Goal: Information Seeking & Learning: Learn about a topic

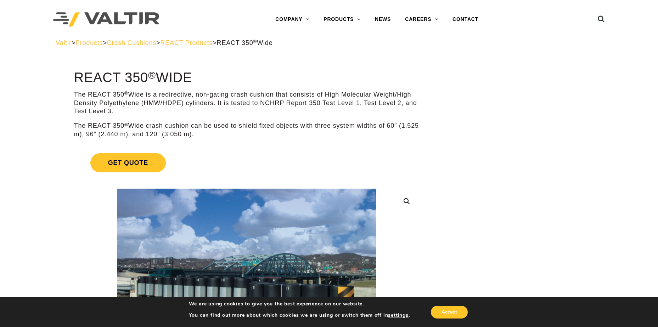
click at [74, 93] on p "The REACT 350 ® Wide is a redirective, non-gating crash cushion that consists o…" at bounding box center [247, 103] width 346 height 25
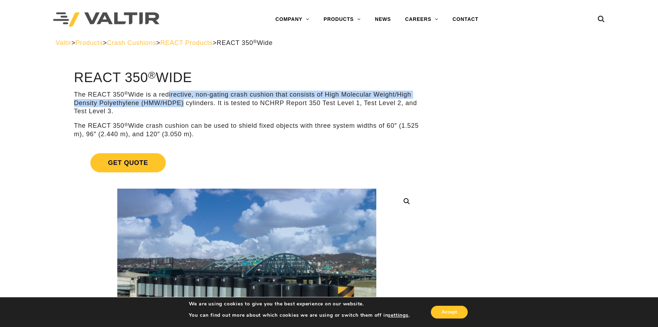
click at [191, 100] on p "The REACT 350 ® Wide is a redirective, non-gating crash cushion that consists o…" at bounding box center [247, 103] width 346 height 25
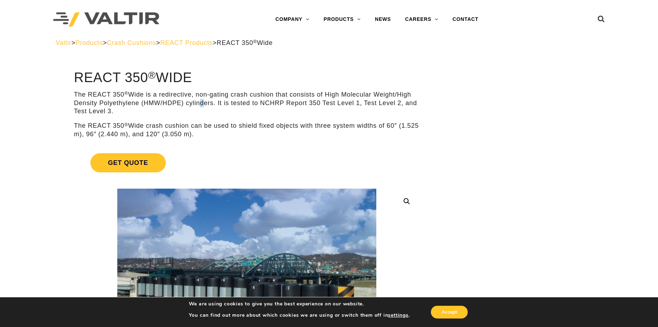
drag, startPoint x: 191, startPoint y: 100, endPoint x: 199, endPoint y: 102, distance: 8.0
click at [199, 102] on p "The REACT 350 ® Wide is a redirective, non-gating crash cushion that consists o…" at bounding box center [247, 103] width 346 height 25
click at [208, 104] on p "The REACT 350 ® Wide is a redirective, non-gating crash cushion that consists o…" at bounding box center [247, 103] width 346 height 25
click at [215, 104] on p "The REACT 350 ® Wide is a redirective, non-gating crash cushion that consists o…" at bounding box center [247, 103] width 346 height 25
drag, startPoint x: 214, startPoint y: 104, endPoint x: 208, endPoint y: 103, distance: 6.8
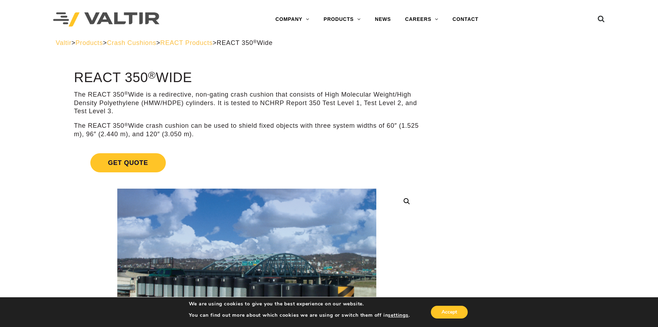
click at [212, 103] on p "The REACT 350 ® Wide is a redirective, non-gating crash cushion that consists o…" at bounding box center [247, 103] width 346 height 25
drag, startPoint x: 208, startPoint y: 103, endPoint x: 184, endPoint y: 102, distance: 23.8
click at [196, 102] on p "The REACT 350 ® Wide is a redirective, non-gating crash cushion that consists o…" at bounding box center [247, 103] width 346 height 25
drag, startPoint x: 184, startPoint y: 102, endPoint x: 98, endPoint y: 102, distance: 85.8
click at [98, 102] on p "The REACT 350 ® Wide is a redirective, non-gating crash cushion that consists o…" at bounding box center [247, 103] width 346 height 25
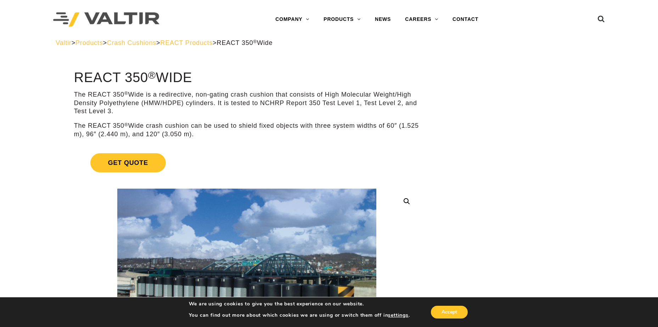
click at [75, 95] on p "The REACT 350 ® Wide is a redirective, non-gating crash cushion that consists o…" at bounding box center [247, 103] width 346 height 25
drag, startPoint x: 103, startPoint y: 95, endPoint x: 133, endPoint y: 100, distance: 30.6
click at [110, 96] on p "The REACT 350 ® Wide is a redirective, non-gating crash cushion that consists o…" at bounding box center [247, 103] width 346 height 25
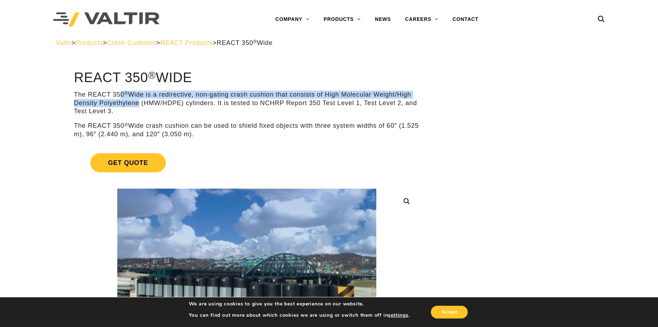
drag, startPoint x: 133, startPoint y: 100, endPoint x: 139, endPoint y: 102, distance: 5.9
click at [139, 102] on p "The REACT 350 ® Wide is a redirective, non-gating crash cushion that consists o…" at bounding box center [247, 103] width 346 height 25
click at [83, 91] on p "The REACT 350 ® Wide is a redirective, non-gating crash cushion that consists o…" at bounding box center [247, 103] width 346 height 25
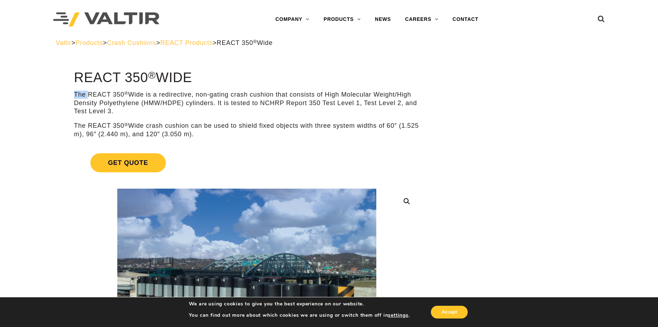
click at [83, 91] on p "The REACT 350 ® Wide is a redirective, non-gating crash cushion that consists o…" at bounding box center [247, 103] width 346 height 25
drag, startPoint x: 83, startPoint y: 91, endPoint x: 81, endPoint y: 94, distance: 3.6
click at [81, 94] on p "The REACT 350 ® Wide is a redirective, non-gating crash cushion that consists o…" at bounding box center [247, 103] width 346 height 25
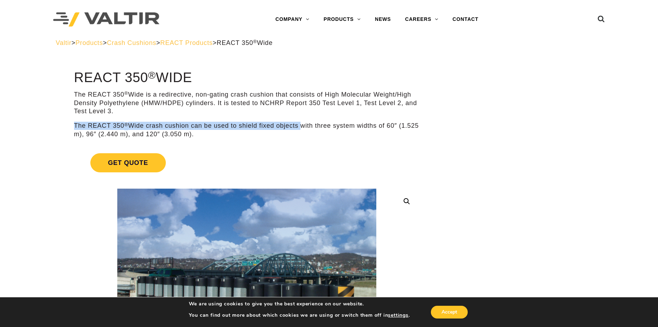
drag, startPoint x: 74, startPoint y: 126, endPoint x: 301, endPoint y: 128, distance: 226.8
click at [301, 128] on p "The REACT 350 ® Wide crash cushion can be used to shield fixed objects with thr…" at bounding box center [247, 130] width 346 height 17
click at [301, 127] on p "The REACT 350 ® Wide crash cushion can be used to shield fixed objects with thr…" at bounding box center [247, 130] width 346 height 17
copy p "The REACT 350 ® Wide crash cushion can be used to shield fixed objects"
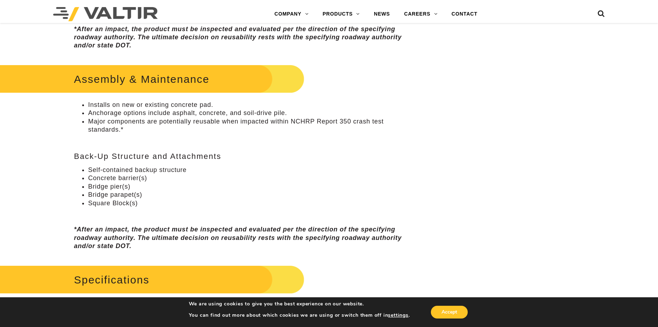
scroll to position [461, 0]
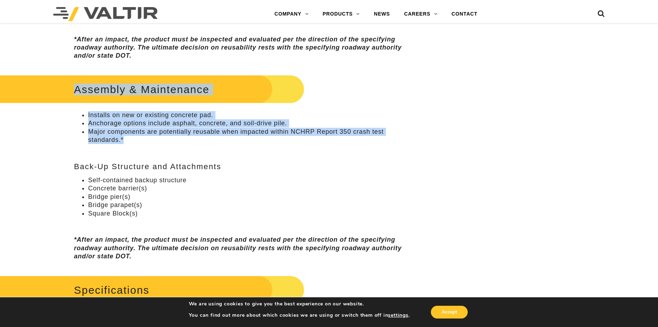
drag, startPoint x: 72, startPoint y: 90, endPoint x: 140, endPoint y: 137, distance: 83.0
click at [140, 137] on div "Assembly & Maintenance Installs on new or existing concrete pad. Anchorage opti…" at bounding box center [247, 167] width 346 height 188
click at [140, 137] on li "Major components are potentially reusable when impacted within NCHRP Report 350…" at bounding box center [253, 136] width 331 height 17
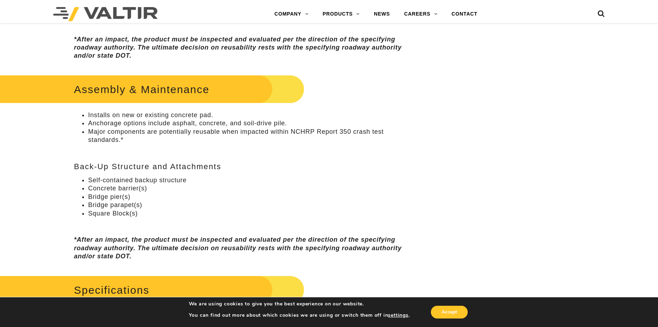
click at [128, 140] on li "Major components are potentially reusable when impacted within NCHRP Report 350…" at bounding box center [253, 136] width 331 height 17
click at [128, 139] on li "Major components are potentially reusable when impacted within NCHRP Report 350…" at bounding box center [253, 136] width 331 height 17
click at [72, 87] on h2 "Assembly & Maintenance" at bounding box center [139, 89] width 329 height 33
click at [74, 89] on h2 "Assembly & Maintenance" at bounding box center [139, 89] width 329 height 33
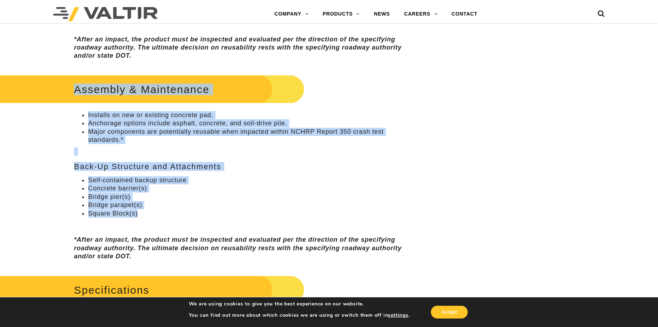
copy div "Assembly & Maintenance Installs on new or existing concrete pad. Anchorage opti…"
